Goal: Information Seeking & Learning: Compare options

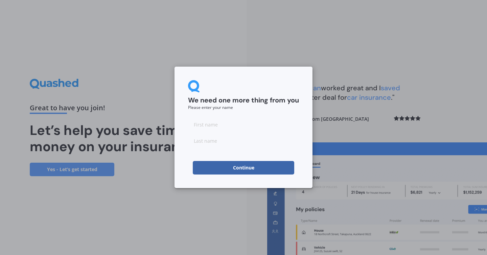
click at [221, 134] on input at bounding box center [243, 141] width 111 height 14
type input "Waldegrave"
click at [218, 133] on div "Waldegrave" at bounding box center [243, 133] width 111 height 30
click at [216, 125] on input at bounding box center [243, 125] width 111 height 14
type input "Ruby"
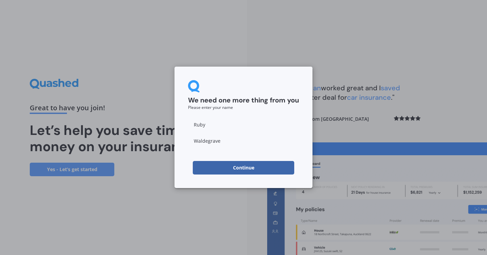
click at [238, 167] on button "Continue" at bounding box center [243, 168] width 101 height 14
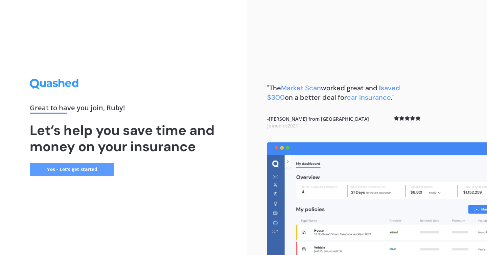
click at [35, 170] on link "Yes - Let’s get started" at bounding box center [72, 170] width 84 height 14
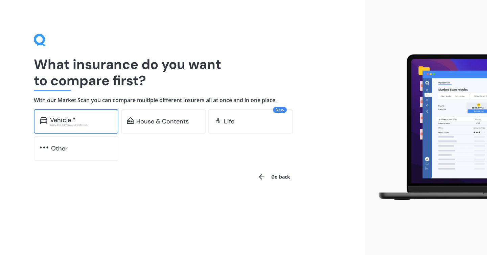
click at [66, 117] on div "Vehicle *" at bounding box center [63, 120] width 26 height 7
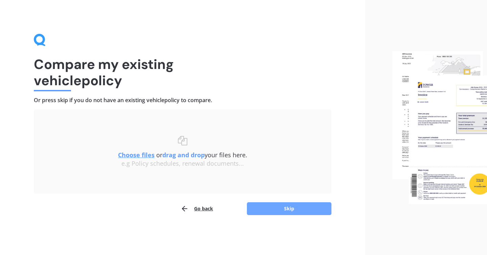
click at [268, 205] on button "Skip" at bounding box center [289, 208] width 84 height 13
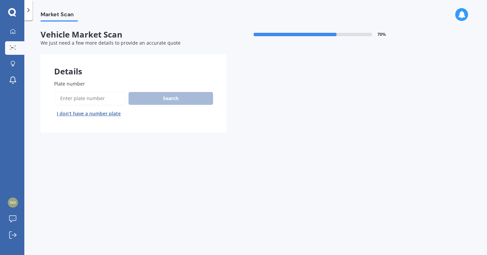
click at [84, 115] on button "I don’t have a number plate" at bounding box center [88, 113] width 69 height 11
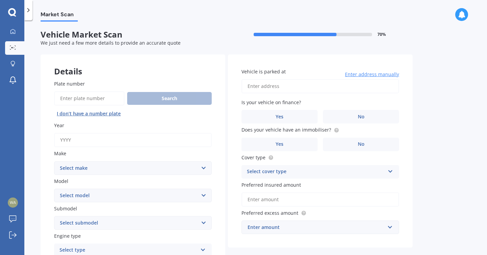
click at [82, 138] on input "Year" at bounding box center [133, 140] width 158 height 14
type input "2006"
click at [84, 166] on select "Select make AC ALFA ROMEO ASTON MARTIN AUDI AUSTIN BEDFORD Bentley BMW BYD CADI…" at bounding box center [133, 168] width 158 height 14
select select "SUBARU"
click at [54, 162] on select "Select make AC ALFA ROMEO ASTON MARTIN AUDI AUSTIN BEDFORD Bentley BMW BYD CADI…" at bounding box center [133, 168] width 158 height 14
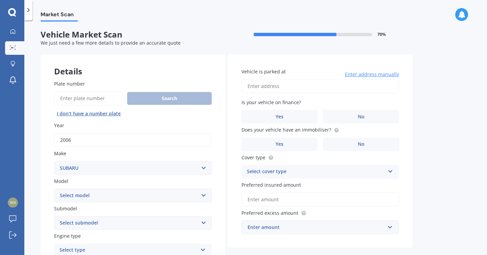
click at [82, 193] on select "Select model BRZ Crosstrek Dex Exiga Forester Impreza Justy Legacy Leone levorg…" at bounding box center [133, 196] width 158 height 14
select select "OUTBACK"
click at [54, 189] on select "Select model BRZ Crosstrek Dex Exiga Forester Impreza Justy Legacy Leone levorg…" at bounding box center [133, 196] width 158 height 14
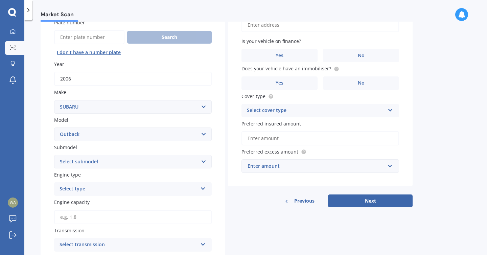
scroll to position [70, 0]
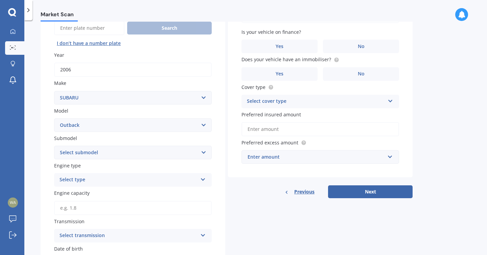
click at [75, 151] on select "Select submodel 2.0 Diesel 2.0 Diesel turbo 2.0D premium 2.5 2.5i 2.5i Luxury 2…" at bounding box center [133, 153] width 158 height 14
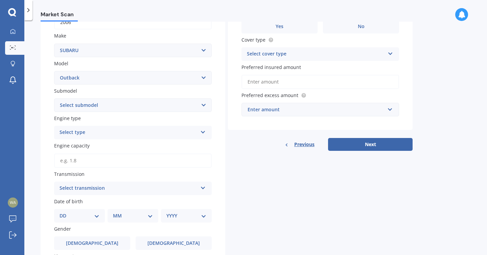
scroll to position [123, 0]
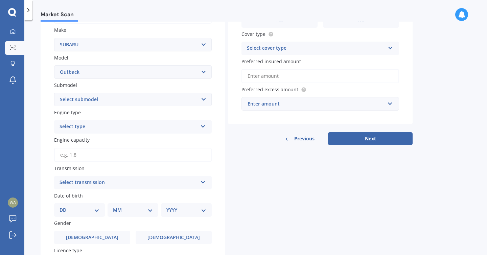
click at [83, 134] on div "Select type Petrol Diesel EV Hybrid" at bounding box center [133, 127] width 158 height 14
click at [83, 142] on div "Petrol" at bounding box center [132, 140] width 157 height 12
click at [77, 104] on select "Select submodel 2.0 Diesel 2.0 Diesel turbo 2.0D premium 2.5 2.5i 2.5i Luxury 2…" at bounding box center [133, 100] width 158 height 14
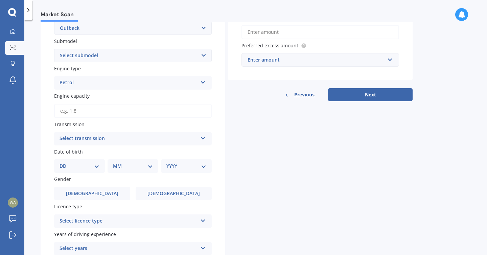
scroll to position [172, 0]
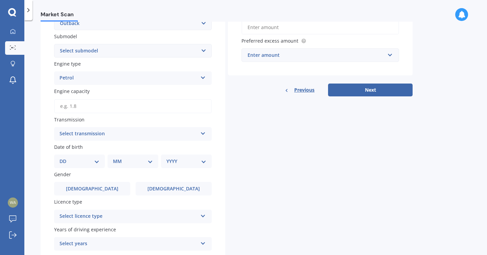
click at [72, 106] on input "Engine capacity" at bounding box center [133, 106] width 158 height 14
click at [41, 128] on div "Plate number Search I don’t have a number plate Year 2006 Make Select make AC A…" at bounding box center [133, 93] width 185 height 397
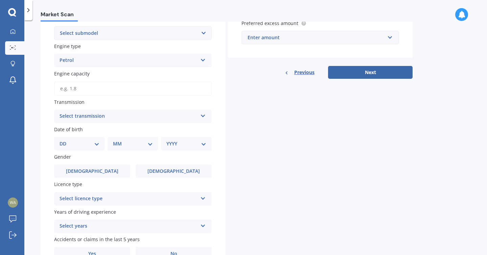
click at [62, 119] on div "Select transmission" at bounding box center [128, 116] width 138 height 8
click at [66, 130] on span "Auto" at bounding box center [65, 129] width 11 height 6
click at [78, 146] on select "DD 01 02 03 04 05 06 07 08 09 10 11 12 13 14 15 16 17 18 19 20 21 22 23 24 25 2…" at bounding box center [79, 143] width 40 height 7
select select "09"
click at [65, 141] on select "DD 01 02 03 04 05 06 07 08 09 10 11 12 13 14 15 16 17 18 19 20 21 22 23 24 25 2…" at bounding box center [79, 143] width 40 height 7
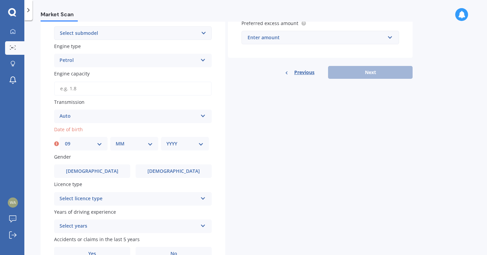
click at [119, 143] on select "MM 01 02 03 04 05 06 07 08 09 10 11 12" at bounding box center [134, 143] width 37 height 7
select select "09"
click at [116, 141] on select "MM 01 02 03 04 05 06 07 08 09 10 11 12" at bounding box center [134, 143] width 37 height 7
click at [174, 145] on select "YYYY 2025 2024 2023 2022 2021 2020 2019 2018 2017 2016 2015 2014 2013 2012 2011…" at bounding box center [184, 143] width 37 height 7
select select "1988"
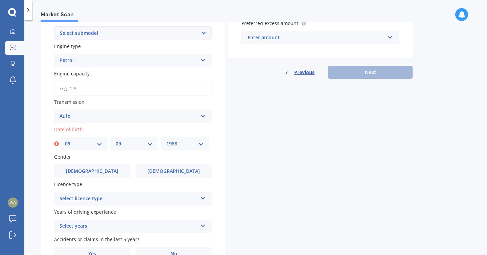
click at [166, 141] on select "YYYY 2025 2024 2023 2022 2021 2020 2019 2018 2017 2016 2015 2014 2013 2012 2011…" at bounding box center [184, 143] width 37 height 7
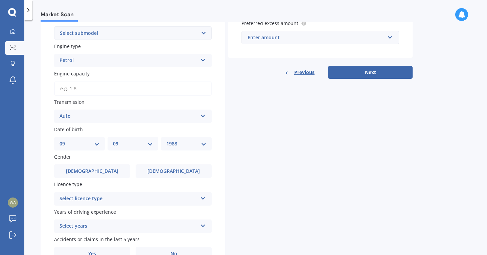
click at [154, 166] on div "Gender Male Female" at bounding box center [133, 165] width 158 height 25
click at [154, 173] on label "Female" at bounding box center [174, 171] width 76 height 14
click at [0, 0] on input "Female" at bounding box center [0, 0] width 0 height 0
click at [119, 203] on div "Select licence type" at bounding box center [128, 199] width 138 height 8
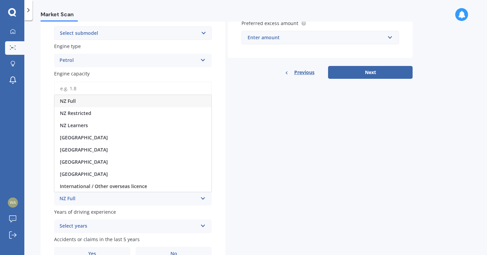
click at [99, 104] on div "NZ Full" at bounding box center [132, 101] width 157 height 12
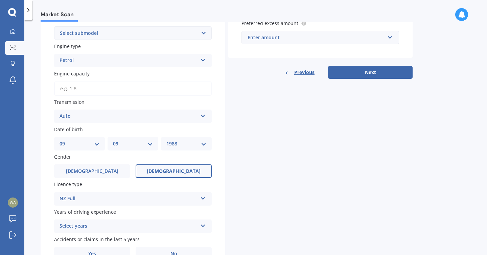
scroll to position [228, 0]
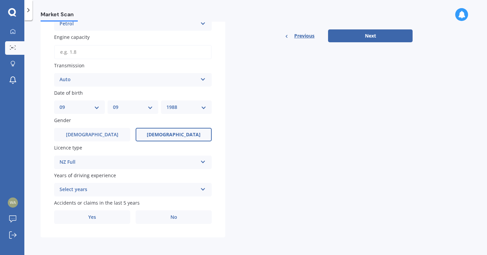
click at [110, 186] on div "Select years" at bounding box center [128, 190] width 138 height 8
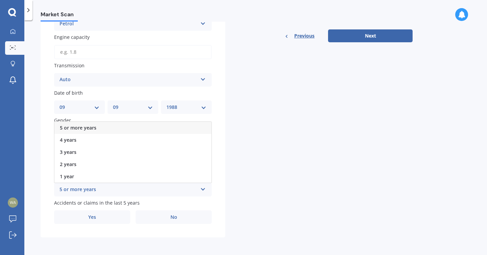
click at [104, 129] on div "5 or more years" at bounding box center [132, 128] width 157 height 12
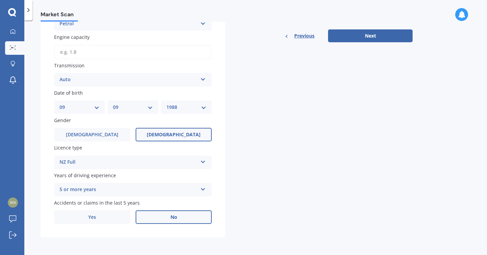
click at [152, 220] on label "No" at bounding box center [174, 217] width 76 height 14
click at [0, 0] on input "No" at bounding box center [0, 0] width 0 height 0
click at [361, 33] on button "Next" at bounding box center [370, 35] width 84 height 13
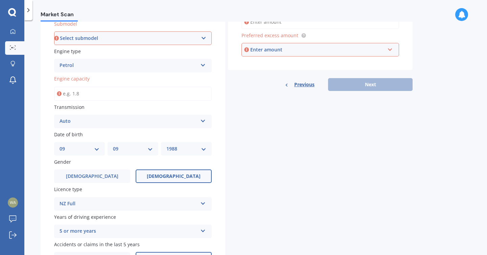
scroll to position [184, 0]
type input "1.0"
type input "2.0"
click at [97, 40] on select "Select submodel 2.0 Diesel 2.0 Diesel turbo 2.0D premium 2.5 2.5i 2.5i Luxury 2…" at bounding box center [133, 39] width 158 height 14
select select "LEGACY"
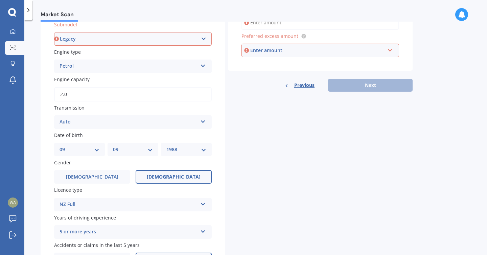
click at [54, 33] on select "Select submodel 2.0 Diesel 2.0 Diesel turbo 2.0D premium 2.5 2.5i 2.5i Luxury 2…" at bounding box center [133, 39] width 158 height 14
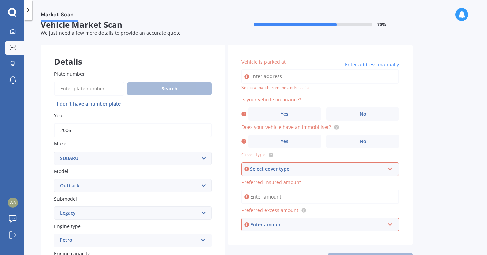
scroll to position [6, 0]
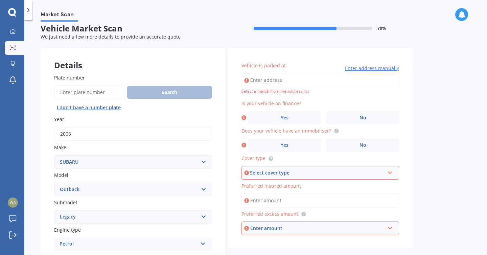
click at [290, 83] on input "Vehicle is parked at" at bounding box center [320, 80] width 158 height 14
click at [437, 124] on div "Market Scan Vehicle Market Scan 70 % We just need a few more details to provide…" at bounding box center [255, 139] width 462 height 235
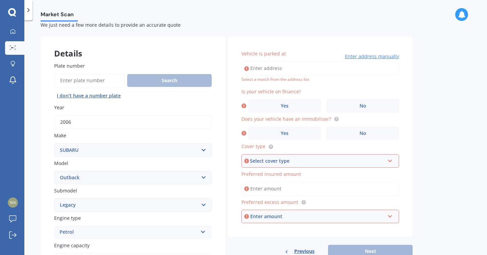
scroll to position [7, 0]
